Goal: Ask a question

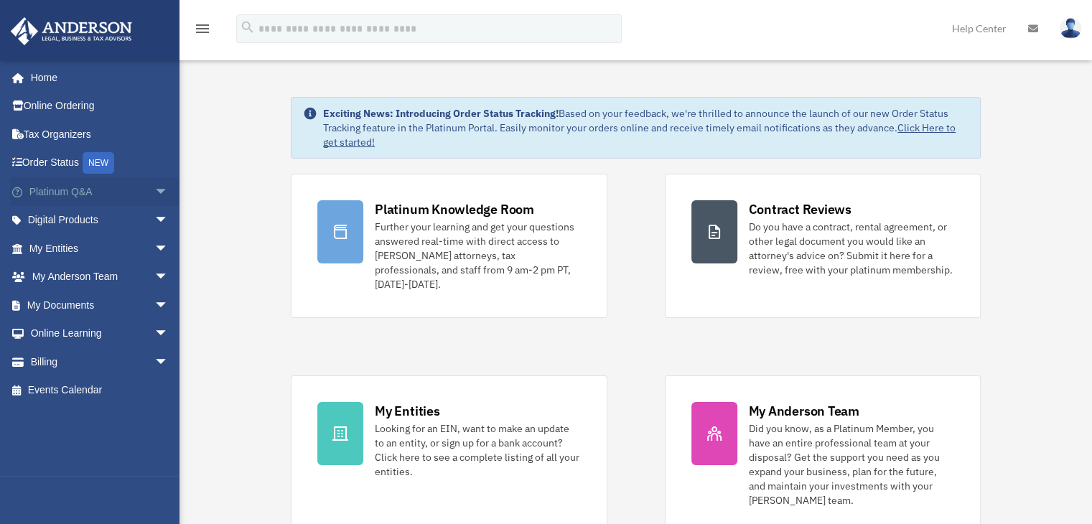
click at [154, 192] on span "arrow_drop_down" at bounding box center [168, 191] width 29 height 29
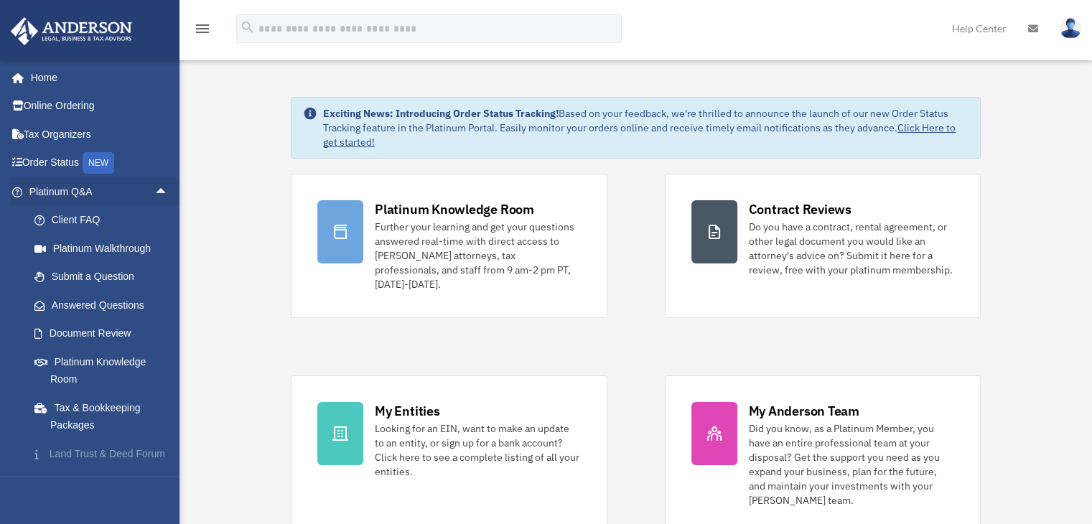
click at [75, 462] on link "Land Trust & Deed Forum" at bounding box center [105, 453] width 170 height 29
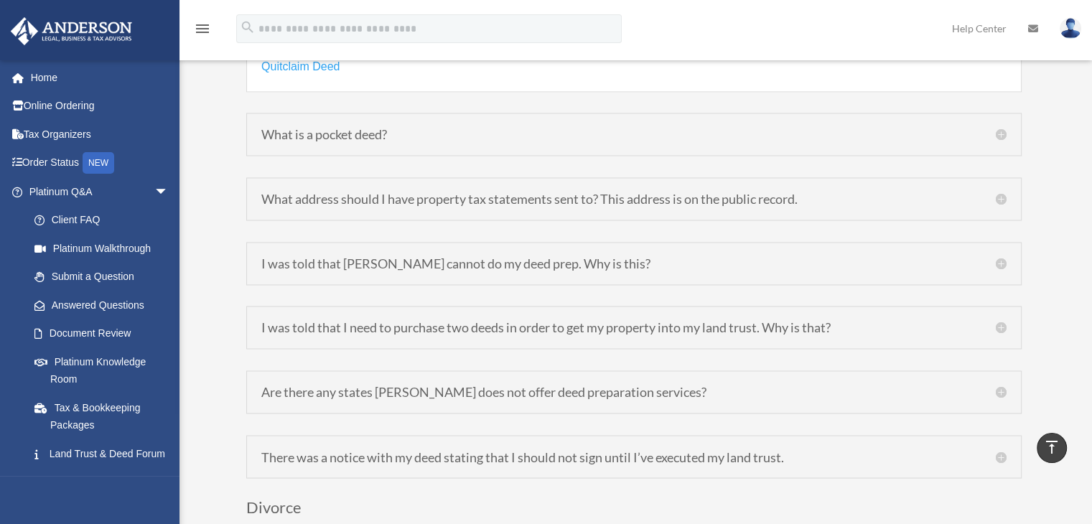
scroll to position [2297, 0]
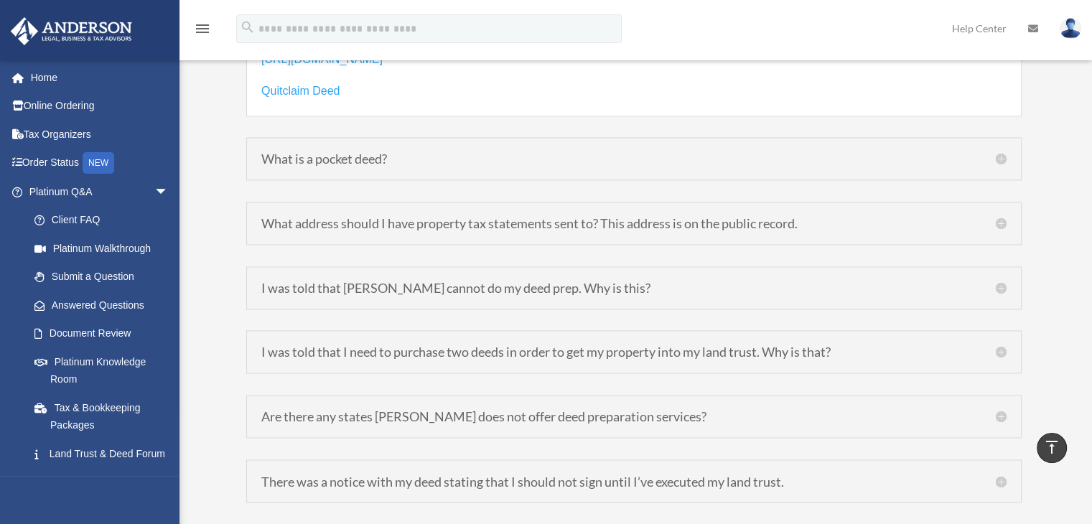
click at [374, 281] on h5 "I was told that Anderson cannot do my deed prep. Why is this?" at bounding box center [633, 287] width 745 height 13
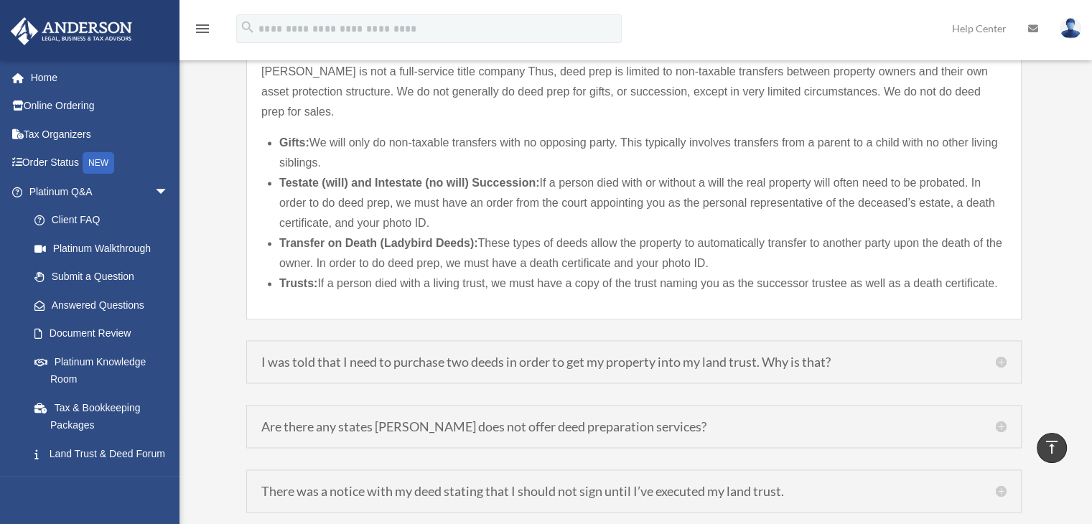
scroll to position [2243, 0]
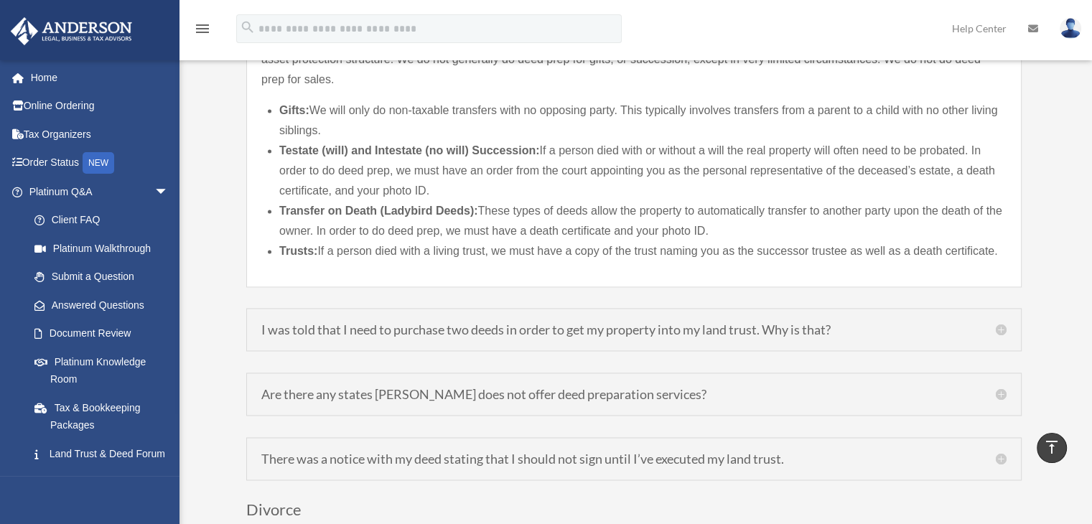
click at [318, 388] on h5 "Are there any states Anderson does not offer deed preparation services?" at bounding box center [633, 394] width 745 height 13
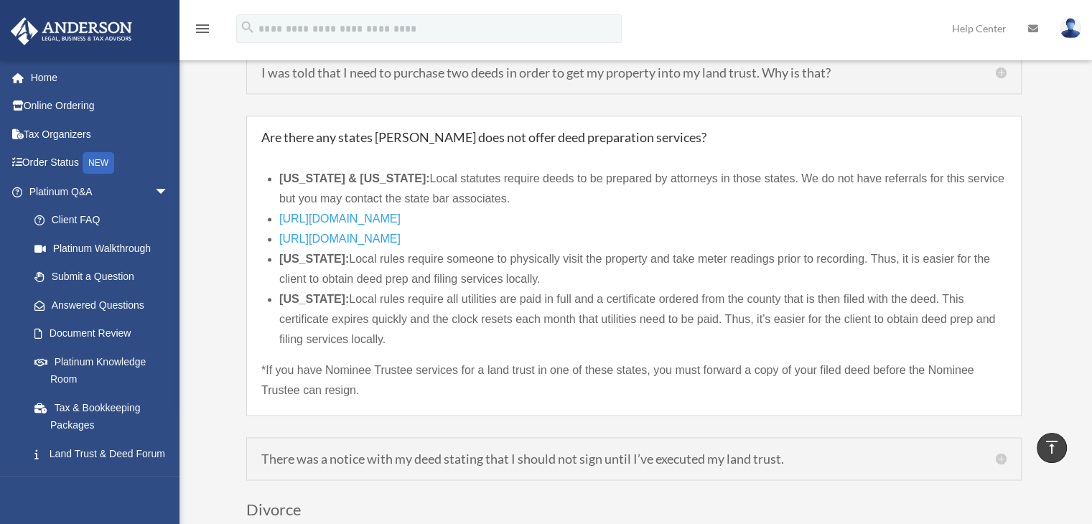
drag, startPoint x: 323, startPoint y: 230, endPoint x: 609, endPoint y: 253, distance: 286.5
click at [609, 253] on li "Illinois: Local rules require someone to physically visit the property and take…" at bounding box center [642, 269] width 727 height 40
copy li "Local rules require someone to physically visit the property and take meter rea…"
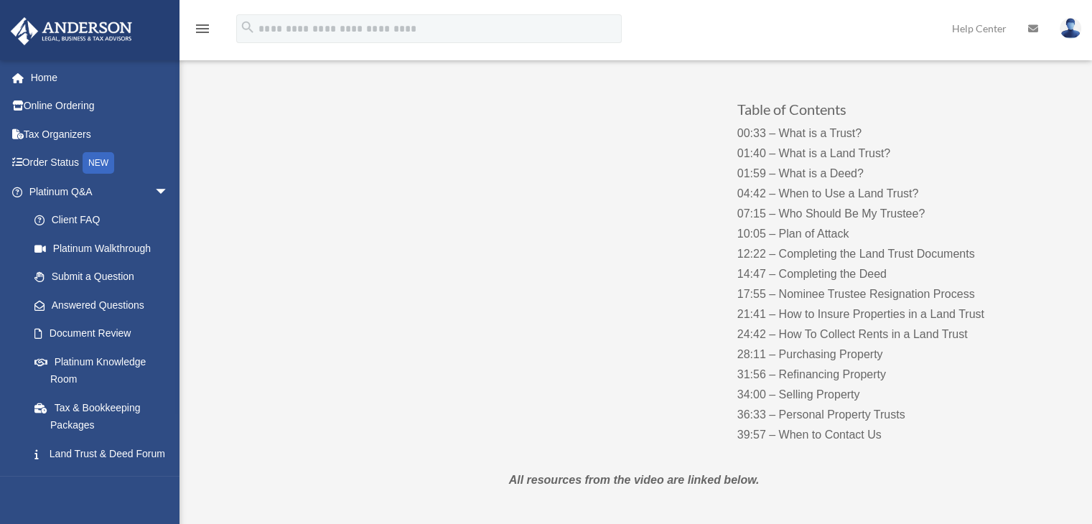
scroll to position [72, 0]
